Goal: Information Seeking & Learning: Compare options

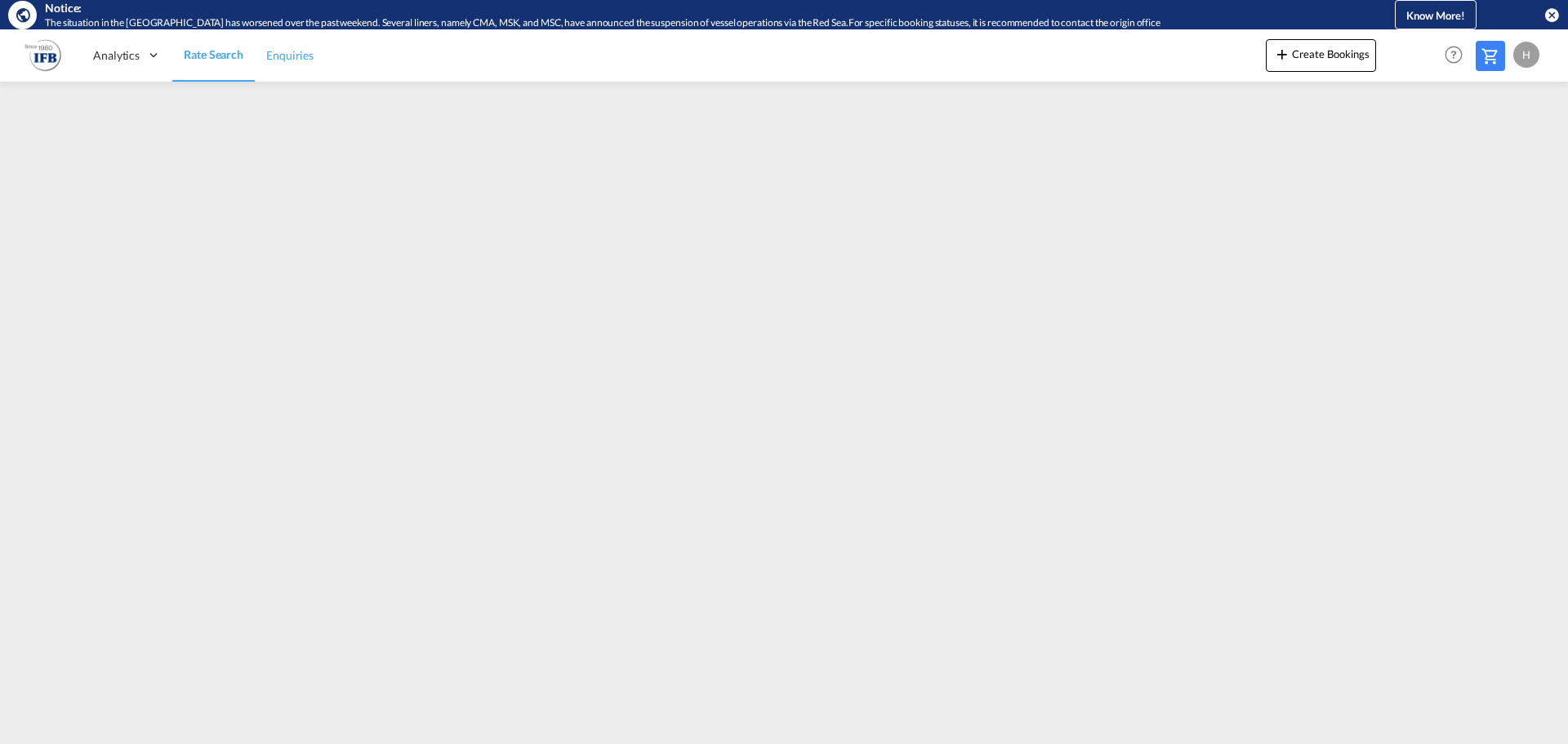
click at [272, 72] on link "Enquiries" at bounding box center [290, 55] width 70 height 53
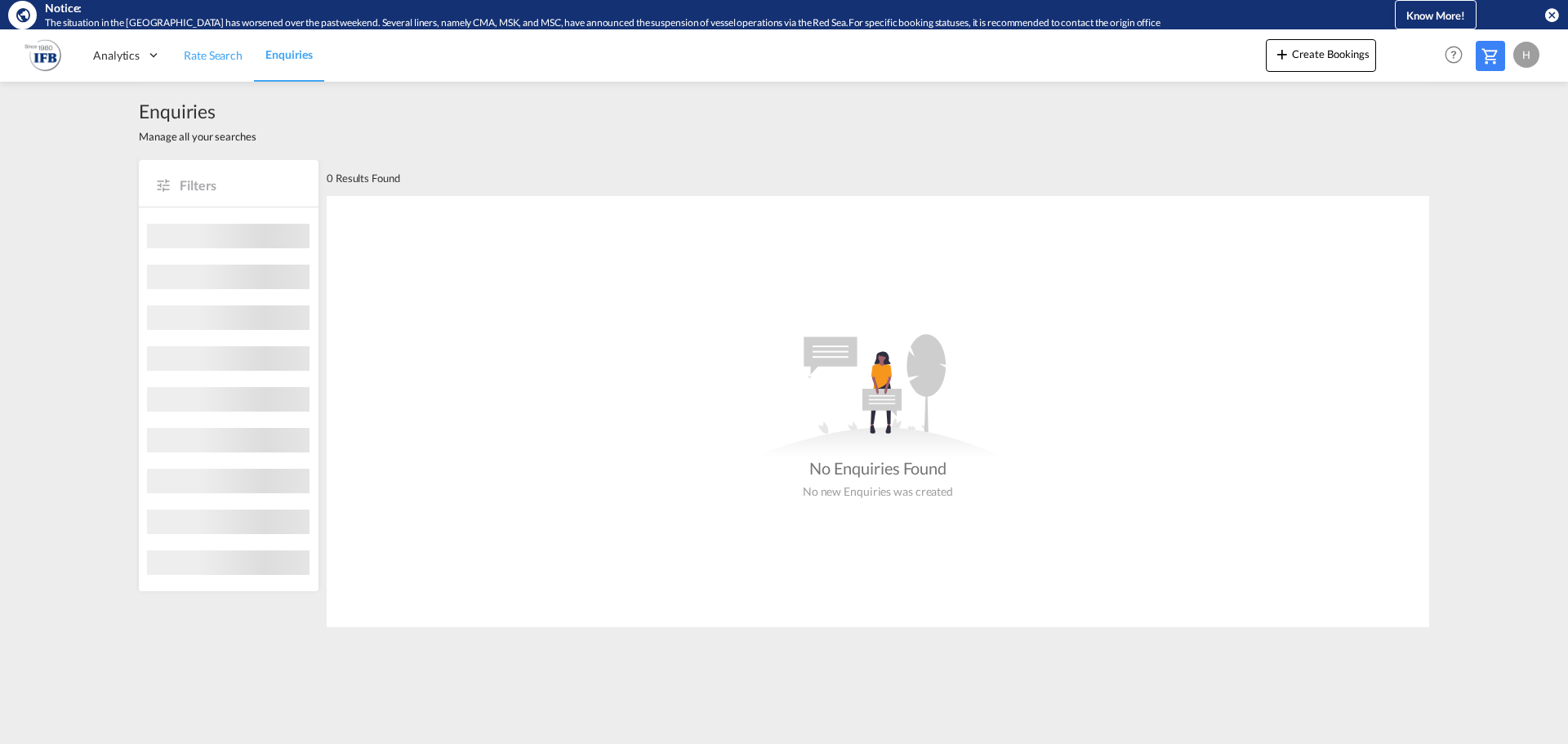
click at [207, 65] on link "Rate Search" at bounding box center [213, 55] width 82 height 53
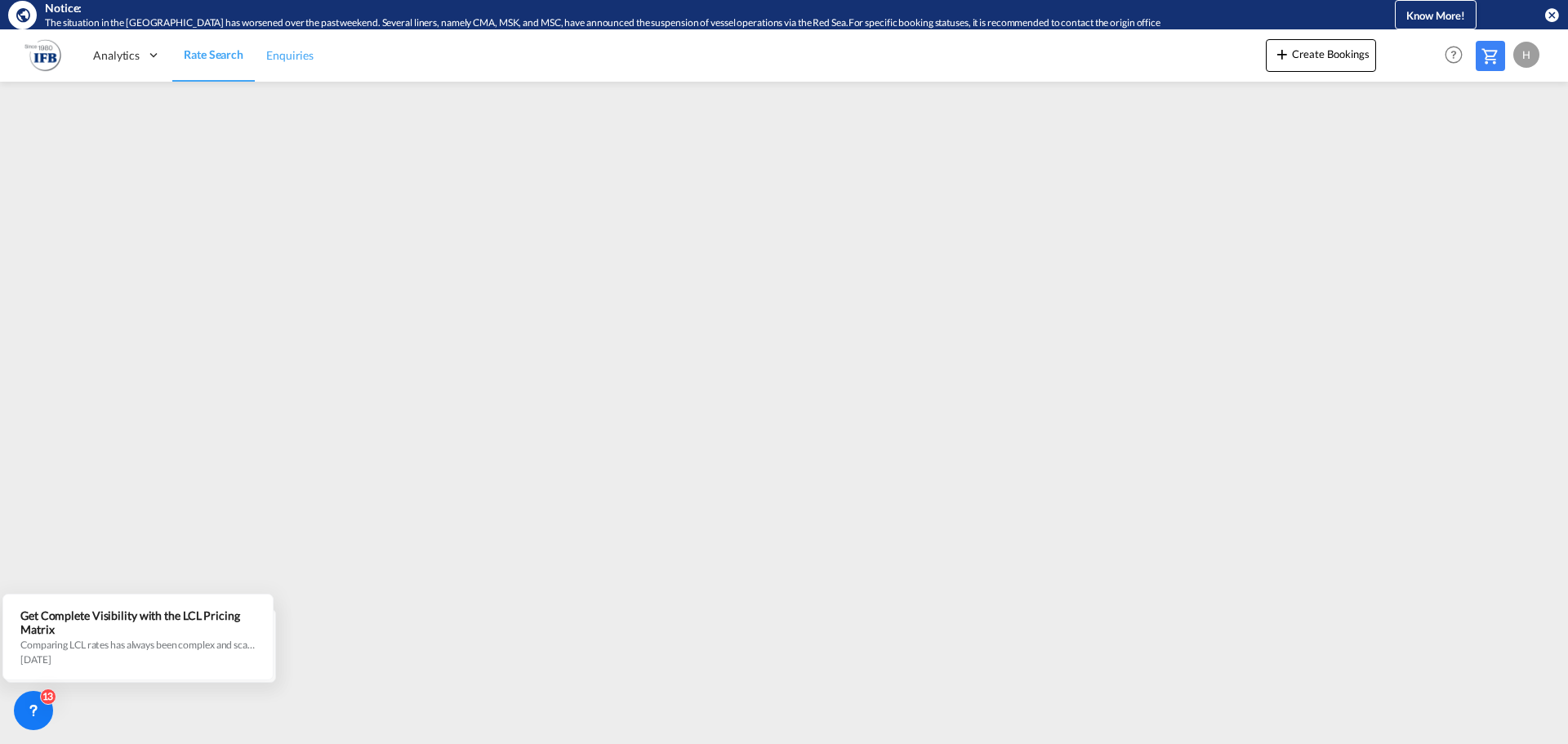
click at [279, 58] on span "Enquiries" at bounding box center [290, 55] width 47 height 14
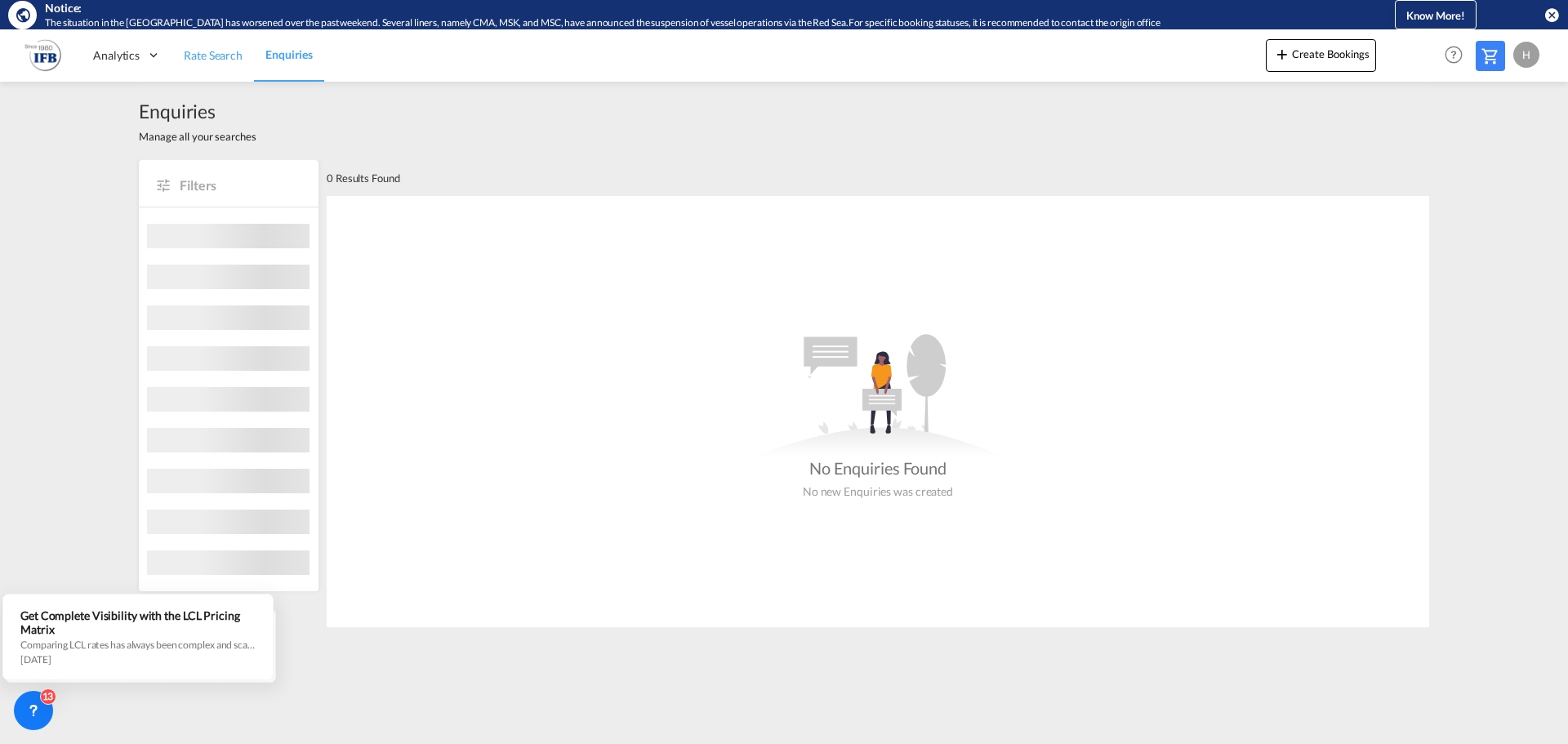
click at [220, 58] on span "Rate Search" at bounding box center [212, 55] width 59 height 14
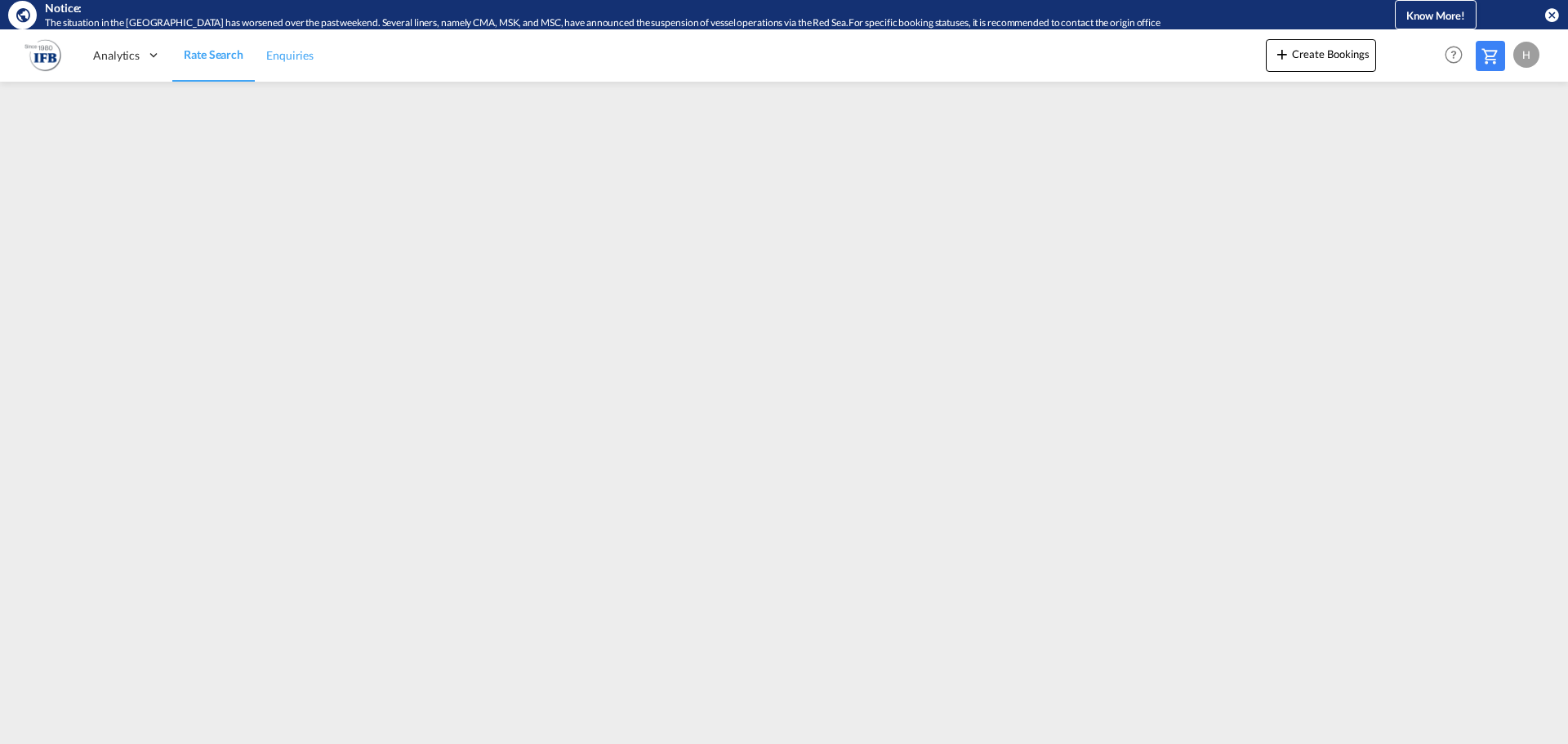
click at [302, 49] on span "Enquiries" at bounding box center [290, 55] width 47 height 14
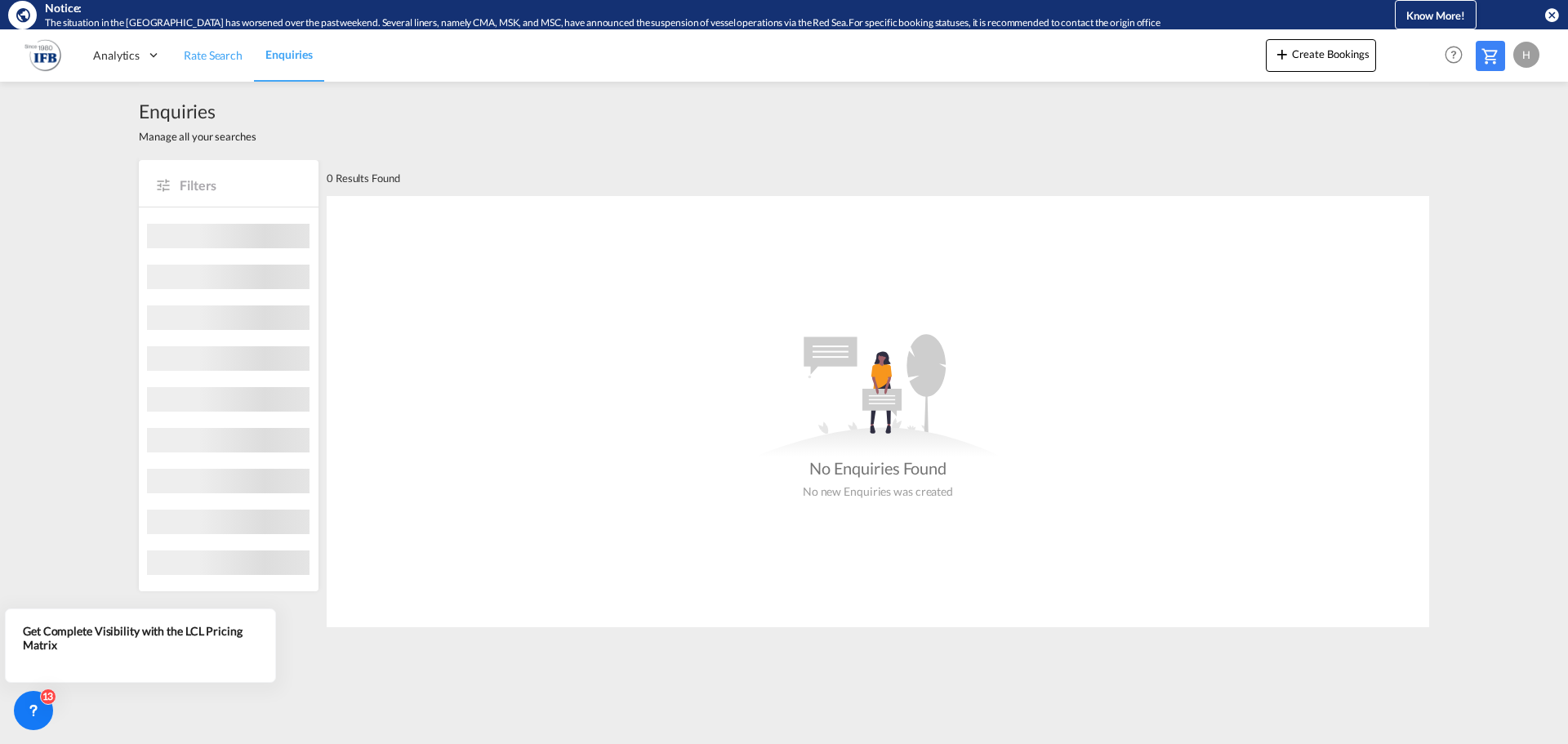
click at [214, 49] on span "Rate Search" at bounding box center [212, 55] width 59 height 14
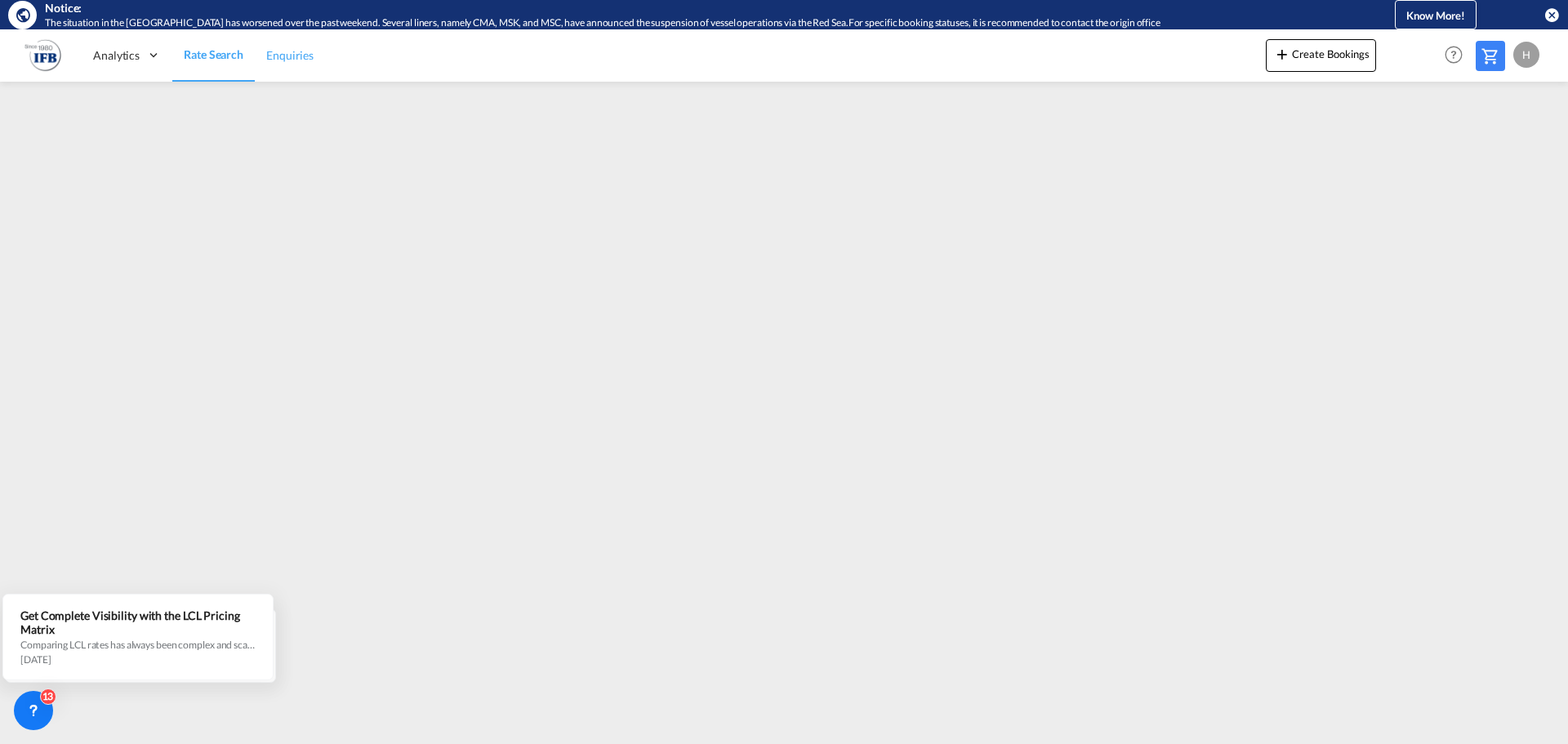
click at [285, 50] on span "Enquiries" at bounding box center [290, 55] width 47 height 14
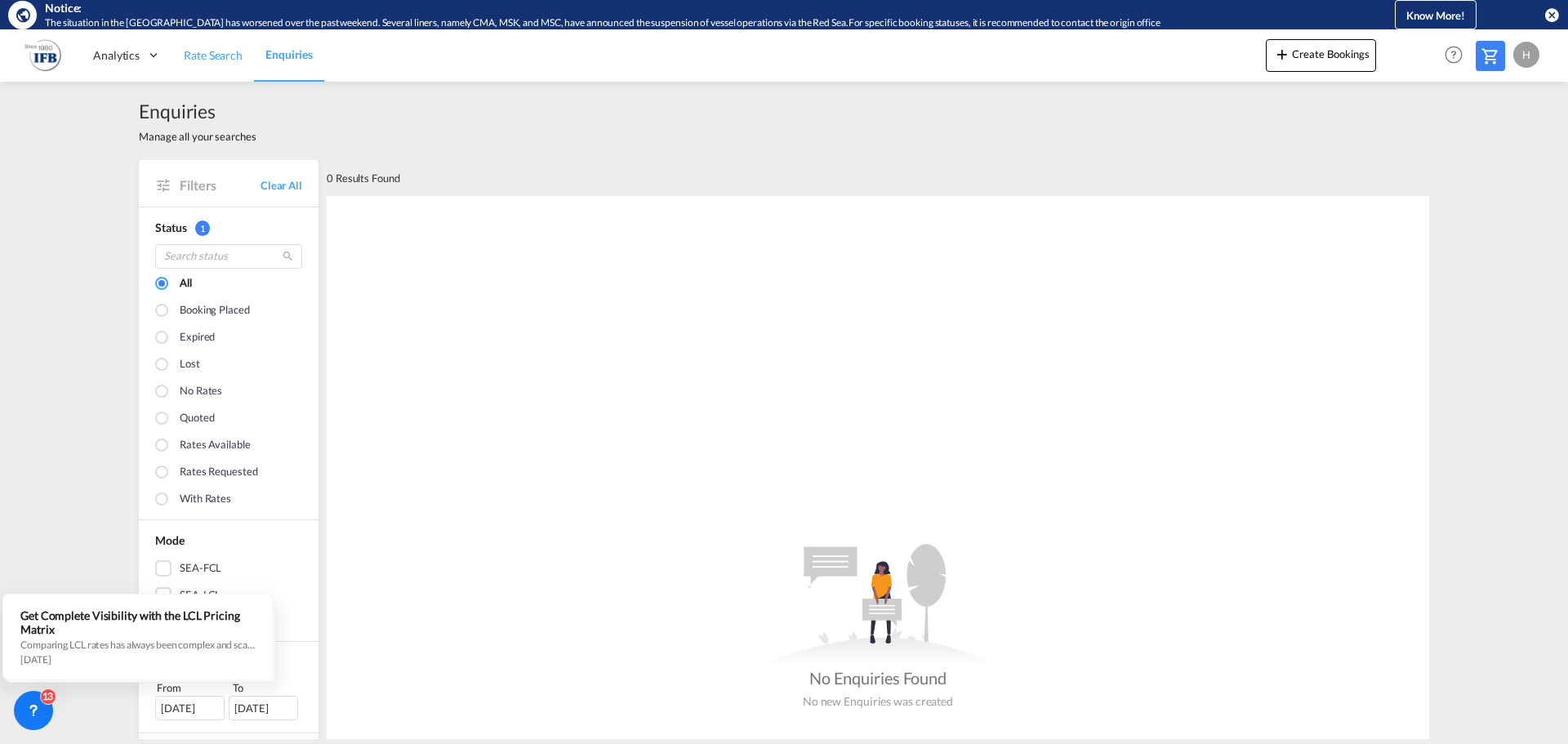
click at [223, 54] on span "Rate Search" at bounding box center [212, 55] width 59 height 14
